Goal: Task Accomplishment & Management: Complete application form

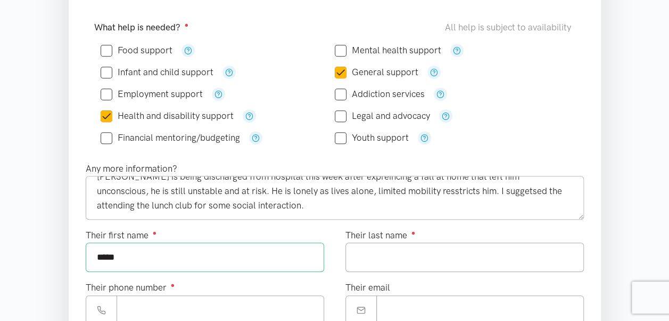
scroll to position [266, 0]
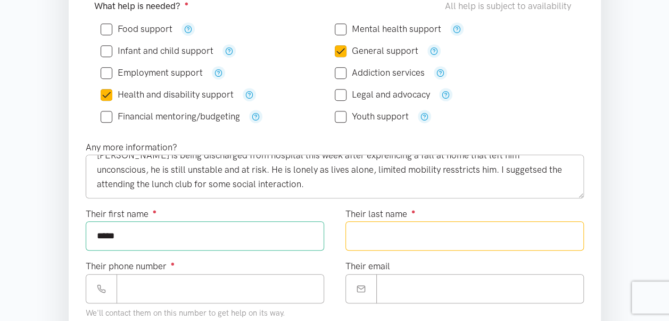
click at [406, 233] on input "Their last name ●" at bounding box center [465, 235] width 239 height 29
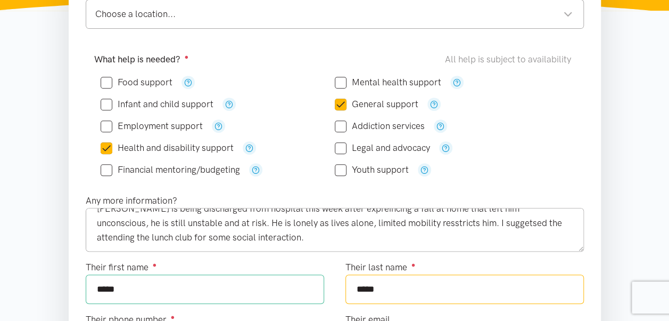
type input "*****"
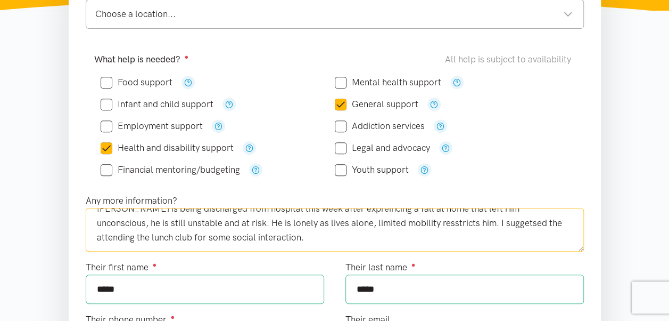
scroll to position [0, 0]
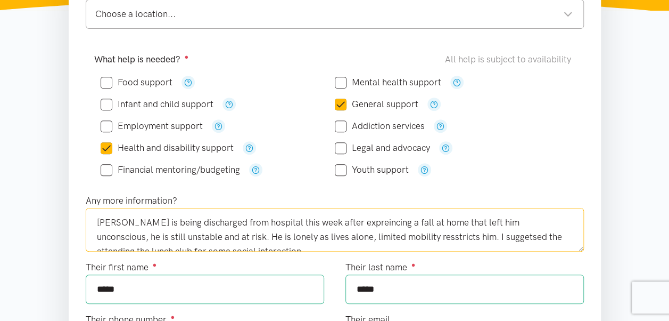
click at [133, 237] on textarea "[PERSON_NAME] is being discharged from hospital this week after expreincing a f…" at bounding box center [335, 230] width 499 height 44
click at [205, 234] on textarea "[PERSON_NAME] is being discharged from hospital this week after expreincing a f…" at bounding box center [335, 230] width 499 height 44
click at [304, 234] on textarea "[PERSON_NAME] is being discharged from hospital this week after expreincing a f…" at bounding box center [335, 230] width 499 height 44
click at [363, 235] on textarea "[PERSON_NAME] is being discharged from hospital this week after expreincing a f…" at bounding box center [335, 230] width 499 height 44
click at [487, 233] on textarea "[PERSON_NAME] is being discharged from hospital this week after expreincing a f…" at bounding box center [335, 230] width 499 height 44
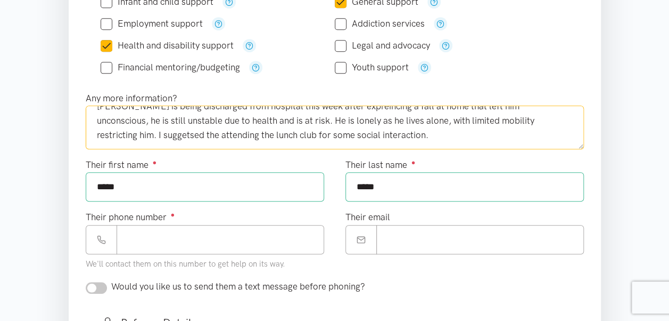
scroll to position [320, 0]
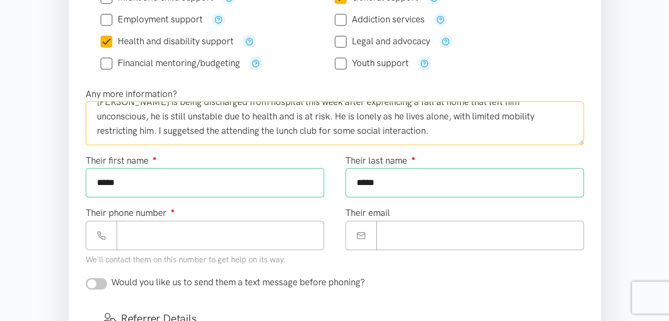
type textarea "[PERSON_NAME] is being discharged from hospital this week after expreincing a f…"
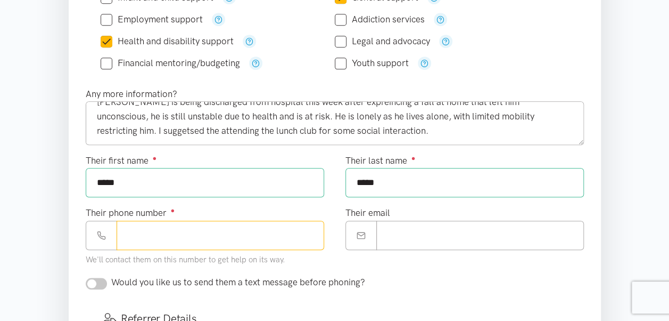
click at [170, 228] on input "Their phone number ●" at bounding box center [221, 234] width 208 height 29
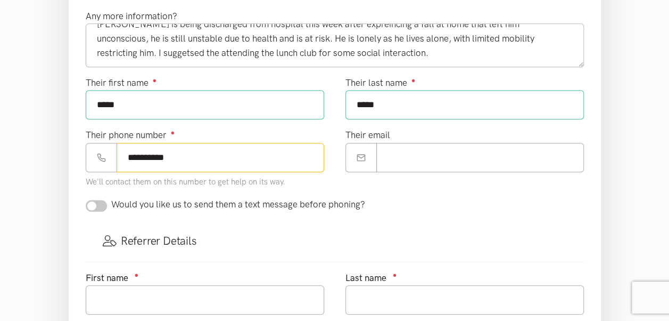
scroll to position [426, 0]
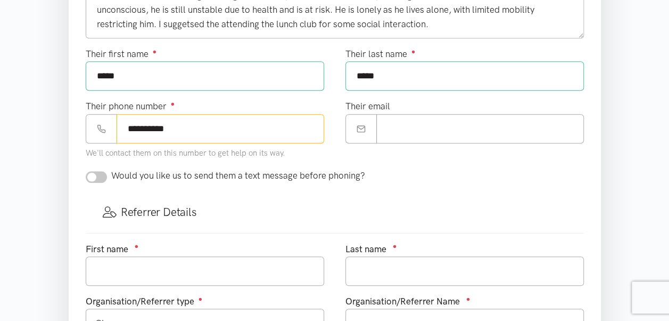
type input "**********"
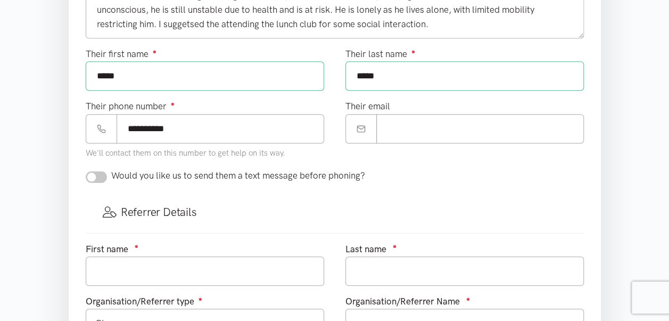
click at [100, 171] on input "checkbox" at bounding box center [96, 177] width 21 height 12
checkbox input "true"
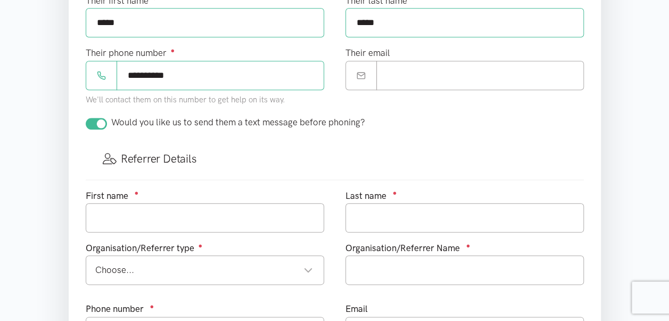
click at [159, 233] on div "First name ●" at bounding box center [205, 215] width 260 height 52
click at [160, 219] on input "text" at bounding box center [205, 217] width 239 height 29
type input "[PERSON_NAME]"
click at [379, 207] on input "text" at bounding box center [465, 217] width 239 height 29
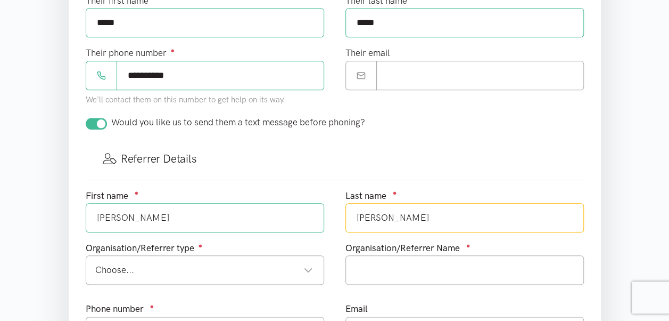
click at [307, 266] on div "Choose..." at bounding box center [204, 270] width 218 height 14
type input "[PERSON_NAME]"
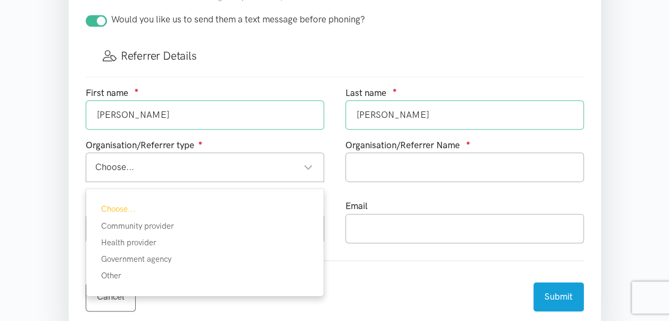
scroll to position [586, 0]
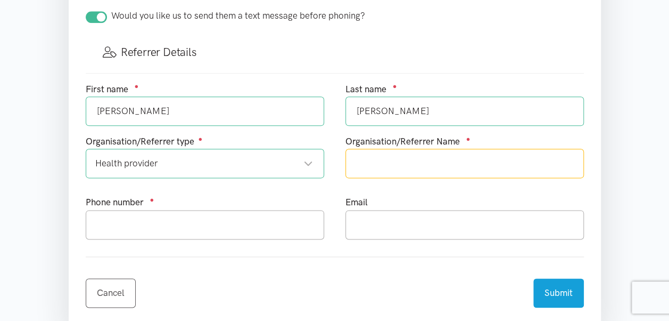
click at [399, 159] on input "text" at bounding box center [465, 163] width 239 height 29
type input "[GEOGRAPHIC_DATA] social work"
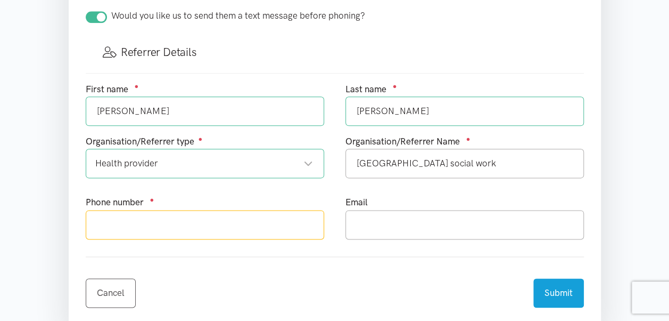
click at [263, 219] on input "text" at bounding box center [205, 224] width 239 height 29
type input "0212310087"
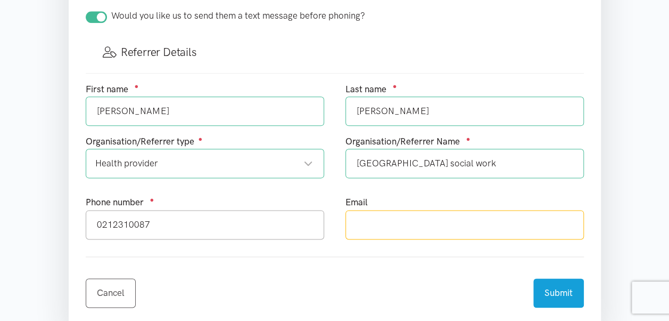
click at [428, 222] on input "text" at bounding box center [465, 224] width 239 height 29
type input "k"
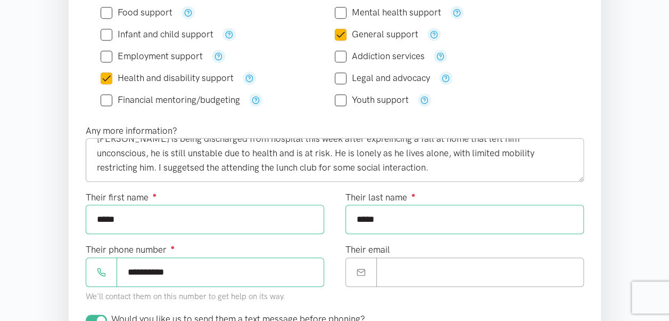
scroll to position [266, 0]
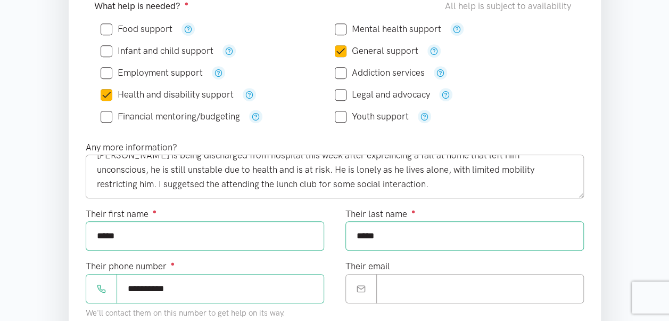
type input "[PERSON_NAME][EMAIL_ADDRESS][PERSON_NAME][DOMAIN_NAME]"
click at [543, 169] on textarea "[PERSON_NAME] is being discharged from hospital this week after expreincing a f…" at bounding box center [335, 176] width 499 height 44
click at [559, 165] on textarea "[PERSON_NAME] is being discharged from hospital this week after expreincing a f…" at bounding box center [335, 176] width 499 height 44
drag, startPoint x: 559, startPoint y: 165, endPoint x: 517, endPoint y: 163, distance: 42.1
click at [514, 163] on textarea "[PERSON_NAME] is being discharged from hospital this week after expreincing a f…" at bounding box center [335, 176] width 499 height 44
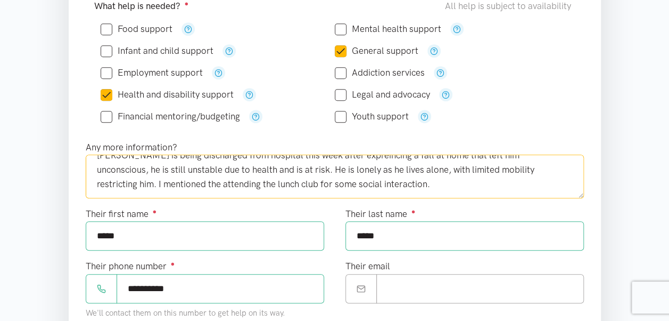
click at [107, 180] on textarea "[PERSON_NAME] is being discharged from hospital this week after expreincing a f…" at bounding box center [335, 176] width 499 height 44
click at [109, 182] on textarea "[PERSON_NAME] is being discharged from hospital this week after expreincing a f…" at bounding box center [335, 176] width 499 height 44
click at [262, 181] on textarea "[PERSON_NAME] is being discharged from hospital this week after expreincing a f…" at bounding box center [335, 176] width 499 height 44
click at [493, 186] on textarea "[PERSON_NAME] is being discharged from hospital this week after expreincing a f…" at bounding box center [335, 176] width 499 height 44
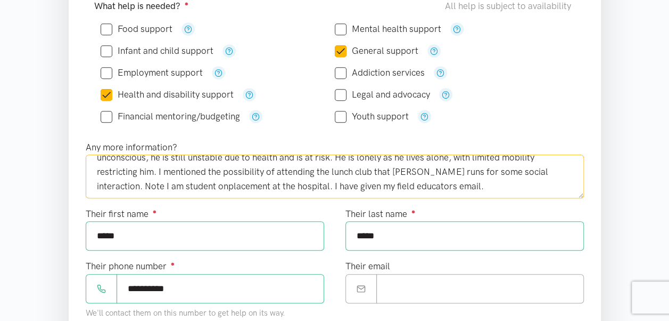
scroll to position [29, 0]
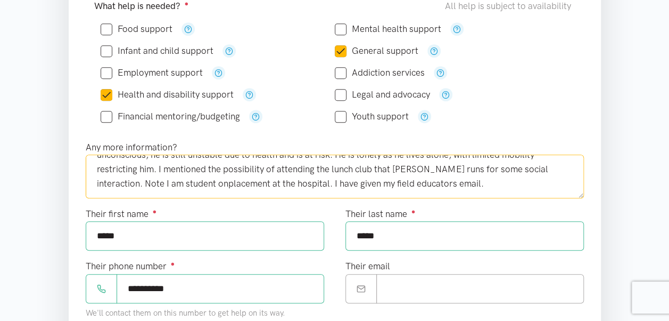
click at [106, 182] on textarea "[PERSON_NAME] is being discharged from hospital this week after expreincing a f…" at bounding box center [335, 176] width 499 height 44
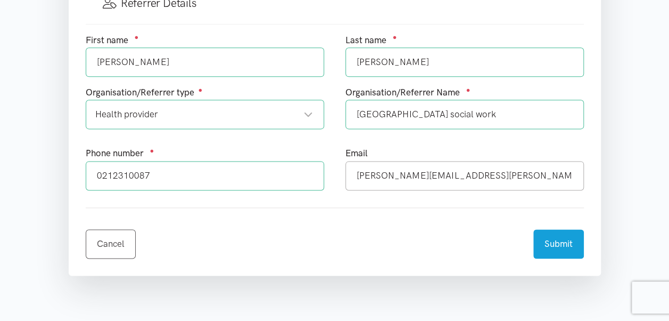
scroll to position [692, 0]
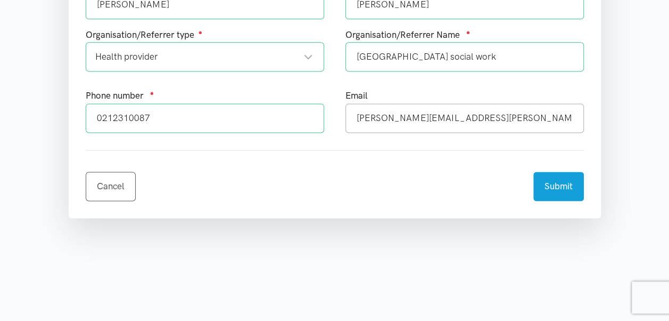
type textarea "[PERSON_NAME] is being discharged from hospital this week after expreincing a f…"
drag, startPoint x: 401, startPoint y: 115, endPoint x: 354, endPoint y: 117, distance: 46.9
click at [354, 117] on input "[PERSON_NAME][EMAIL_ADDRESS][PERSON_NAME][DOMAIN_NAME]" at bounding box center [465, 117] width 239 height 29
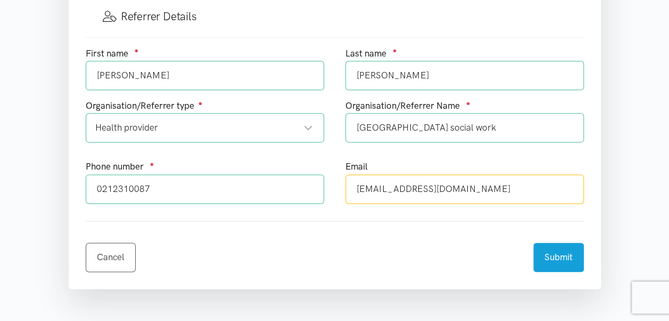
scroll to position [586, 0]
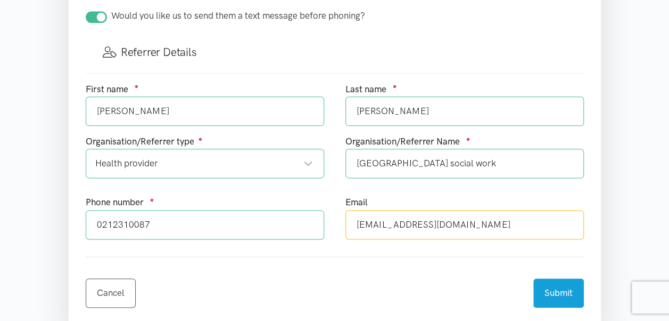
click at [301, 156] on div "Health provider" at bounding box center [204, 163] width 218 height 14
type input "[EMAIL_ADDRESS][DOMAIN_NAME]"
click at [124, 232] on div "First name ● [PERSON_NAME] Last name ● [PERSON_NAME] Organisation/Referrer type…" at bounding box center [335, 165] width 520 height 166
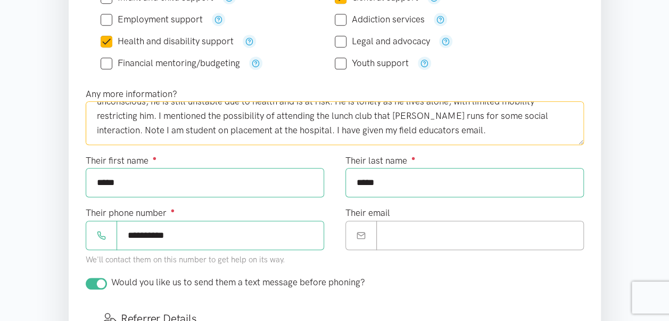
scroll to position [0, 0]
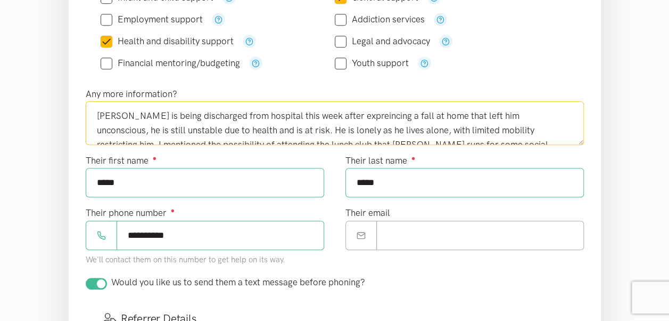
click at [240, 128] on textarea "[PERSON_NAME] is being discharged from hospital this week after expreincing a f…" at bounding box center [335, 123] width 499 height 44
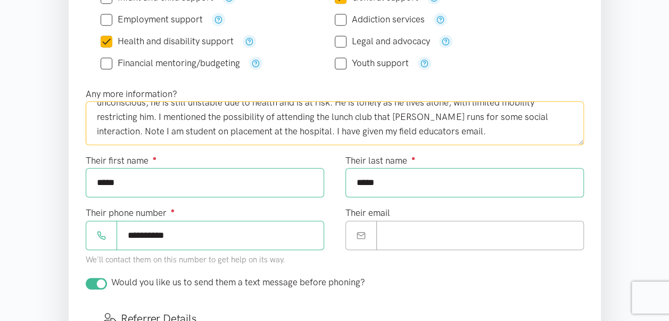
scroll to position [29, 0]
click at [202, 127] on textarea "[PERSON_NAME] is being discharged from hospital this week after expreincing a f…" at bounding box center [335, 123] width 499 height 44
drag, startPoint x: 428, startPoint y: 127, endPoint x: 360, endPoint y: 133, distance: 68.4
click at [360, 133] on textarea "[PERSON_NAME] is being discharged from hospital this week after expreincing a f…" at bounding box center [335, 123] width 499 height 44
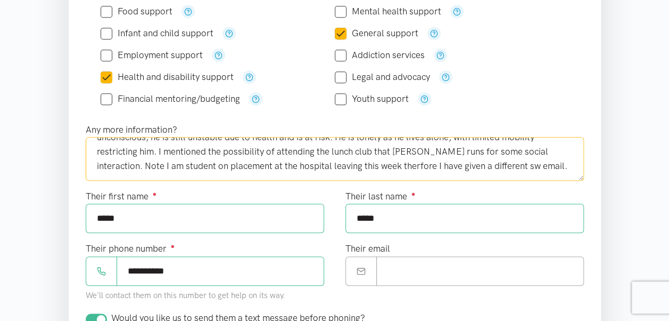
scroll to position [266, 0]
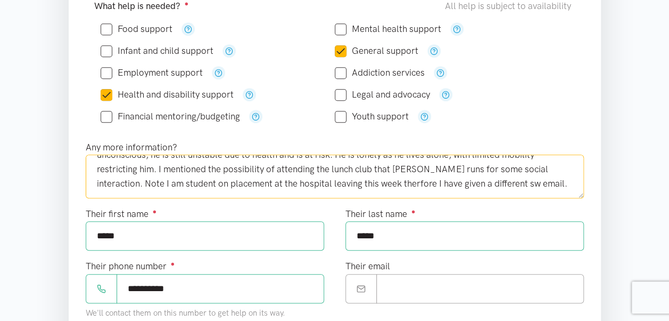
click at [450, 182] on textarea "[PERSON_NAME] is being discharged from hospital this week after expreincing a f…" at bounding box center [335, 176] width 499 height 44
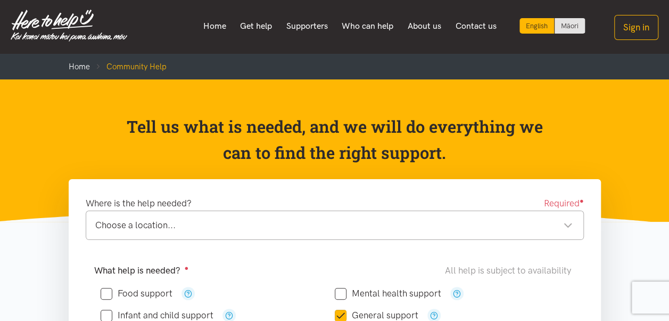
scroll to position [0, 0]
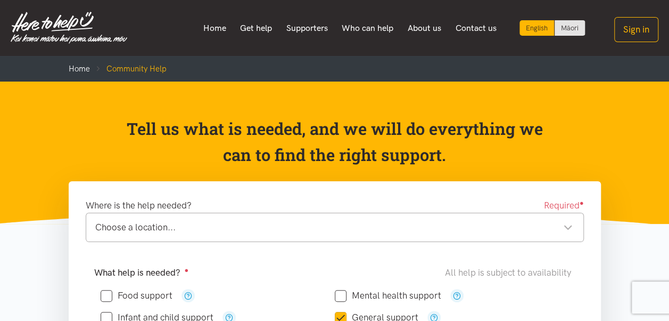
click at [574, 225] on div "Choose a location... Choose a location..." at bounding box center [335, 227] width 499 height 29
type textarea "[PERSON_NAME] is being discharged from hospital this week after expreincing a f…"
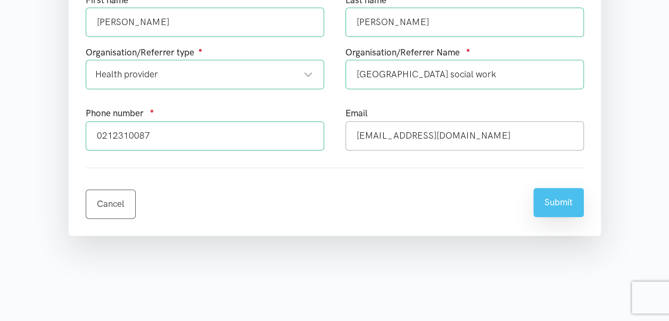
scroll to position [692, 0]
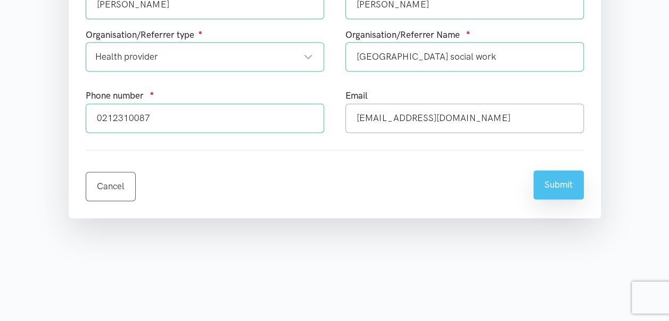
click at [550, 184] on button "Submit" at bounding box center [559, 184] width 51 height 29
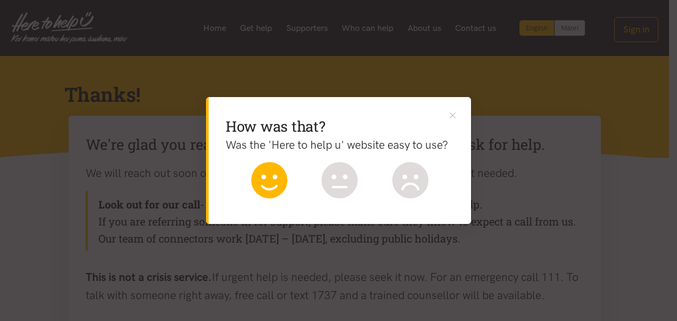
click at [266, 187] on icon at bounding box center [269, 180] width 36 height 36
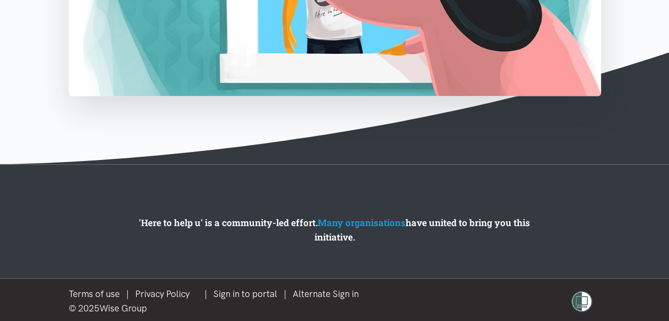
scroll to position [492, 0]
